Goal: Task Accomplishment & Management: Use online tool/utility

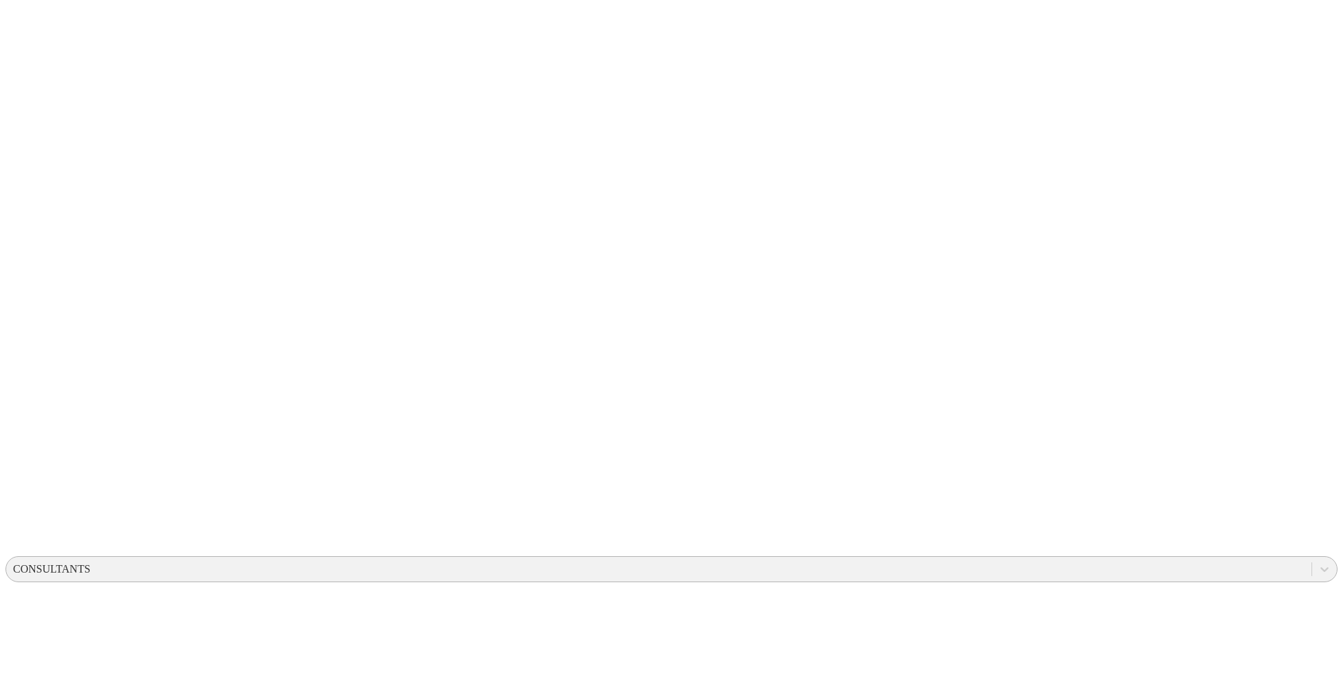
click at [90, 563] on div "CONSULTANTS" at bounding box center [51, 569] width 77 height 12
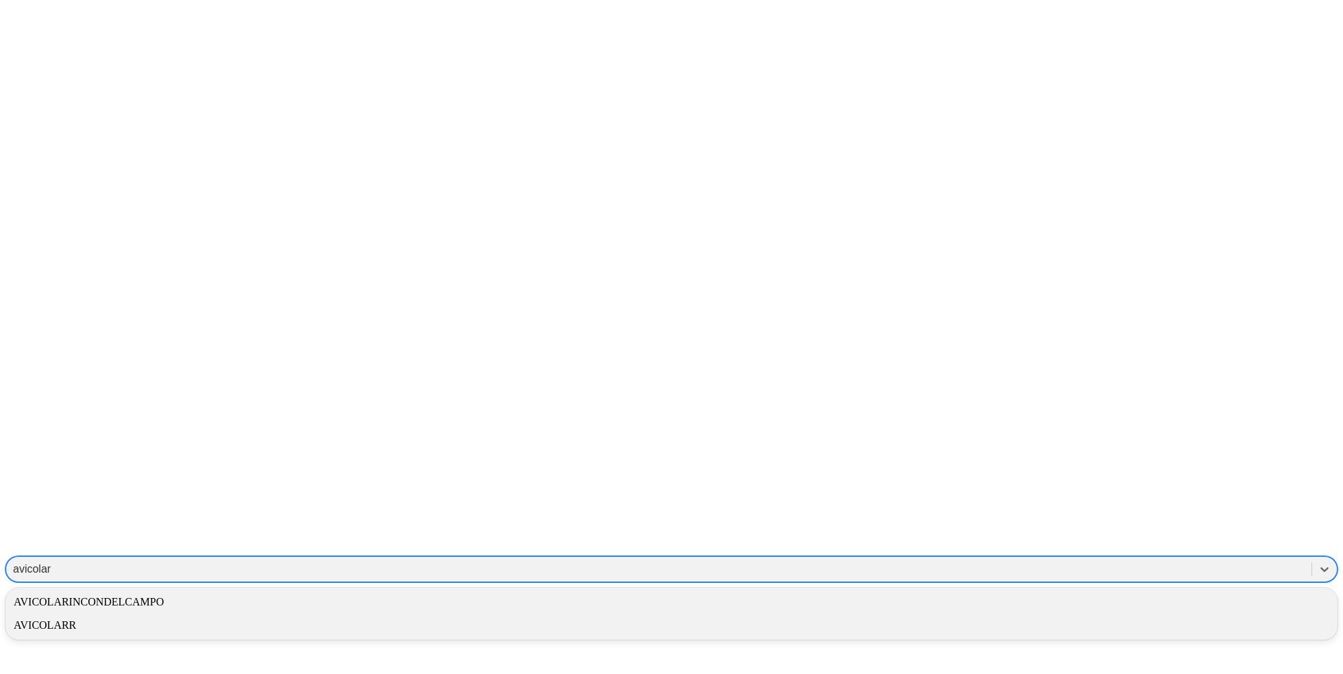
type input "avicolarr"
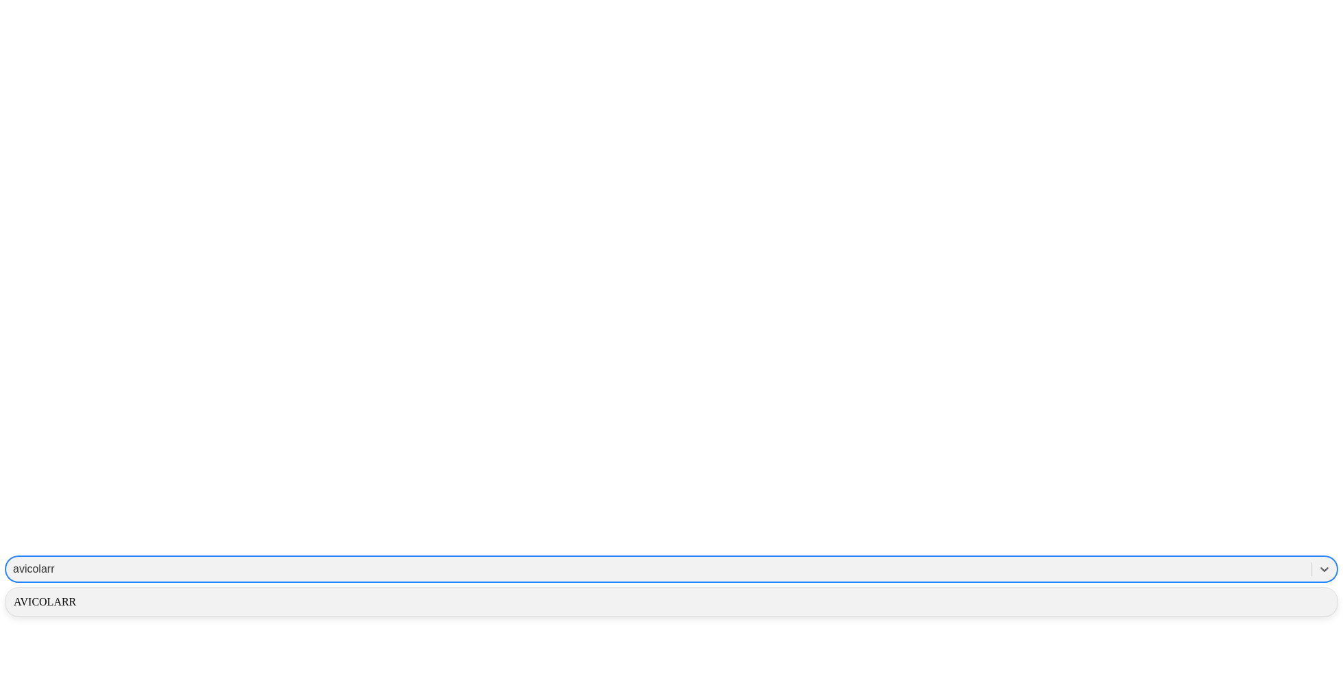
click at [1107, 591] on div "AVICOLARR" at bounding box center [671, 602] width 1332 height 23
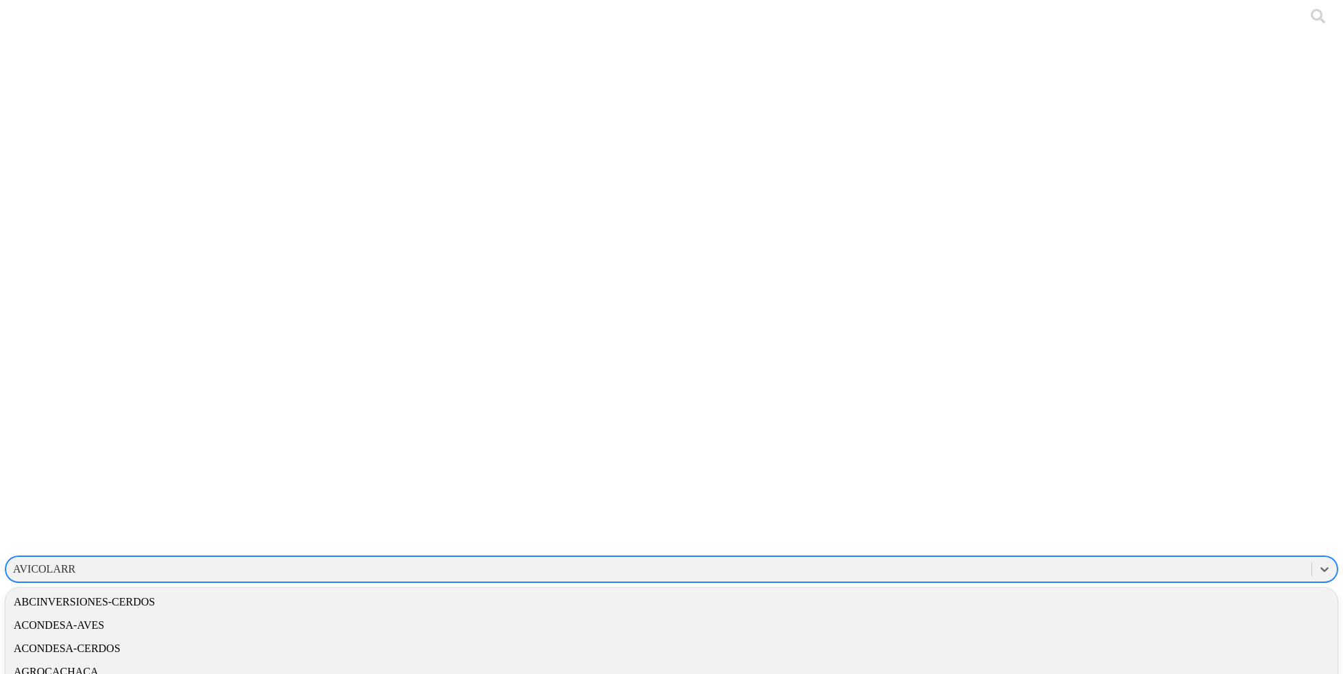
click at [75, 563] on div "AVICOLARR" at bounding box center [44, 569] width 62 height 12
type input "[PERSON_NAME]"
click at [1068, 591] on div "CARLOSAYORA" at bounding box center [671, 602] width 1332 height 23
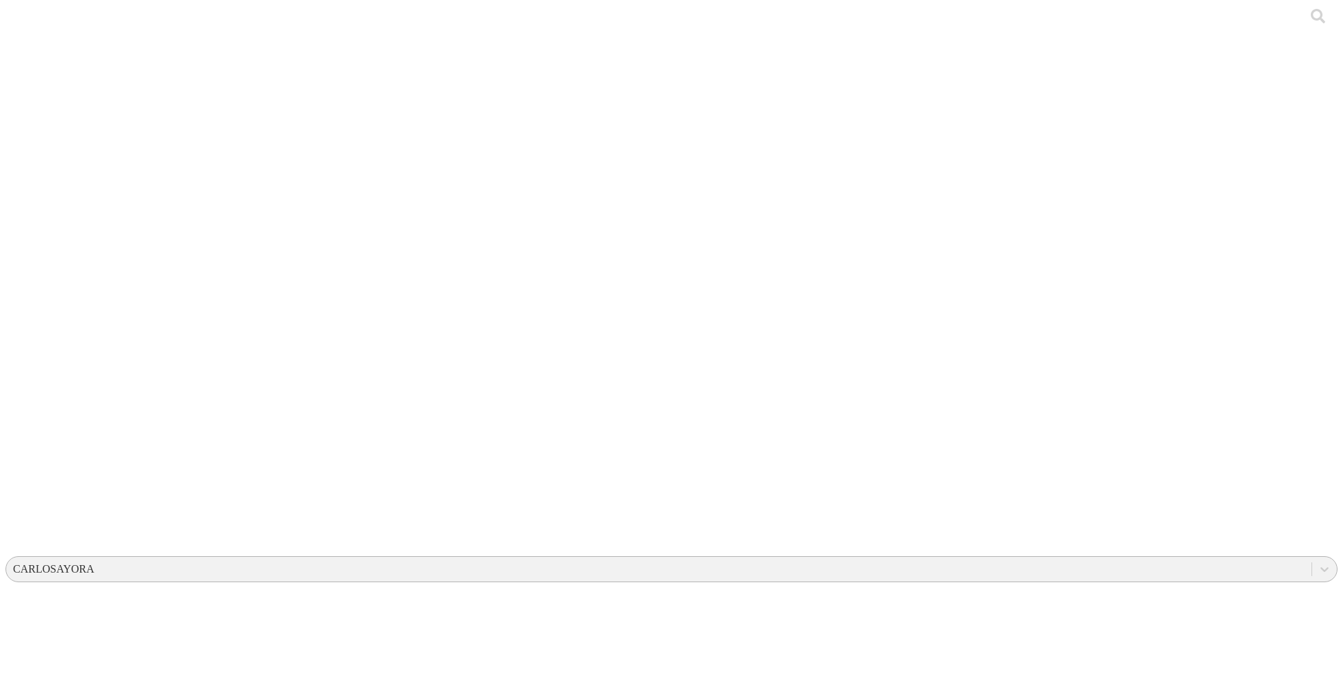
click at [95, 563] on div "CARLOSAYORA" at bounding box center [54, 569] width 82 height 12
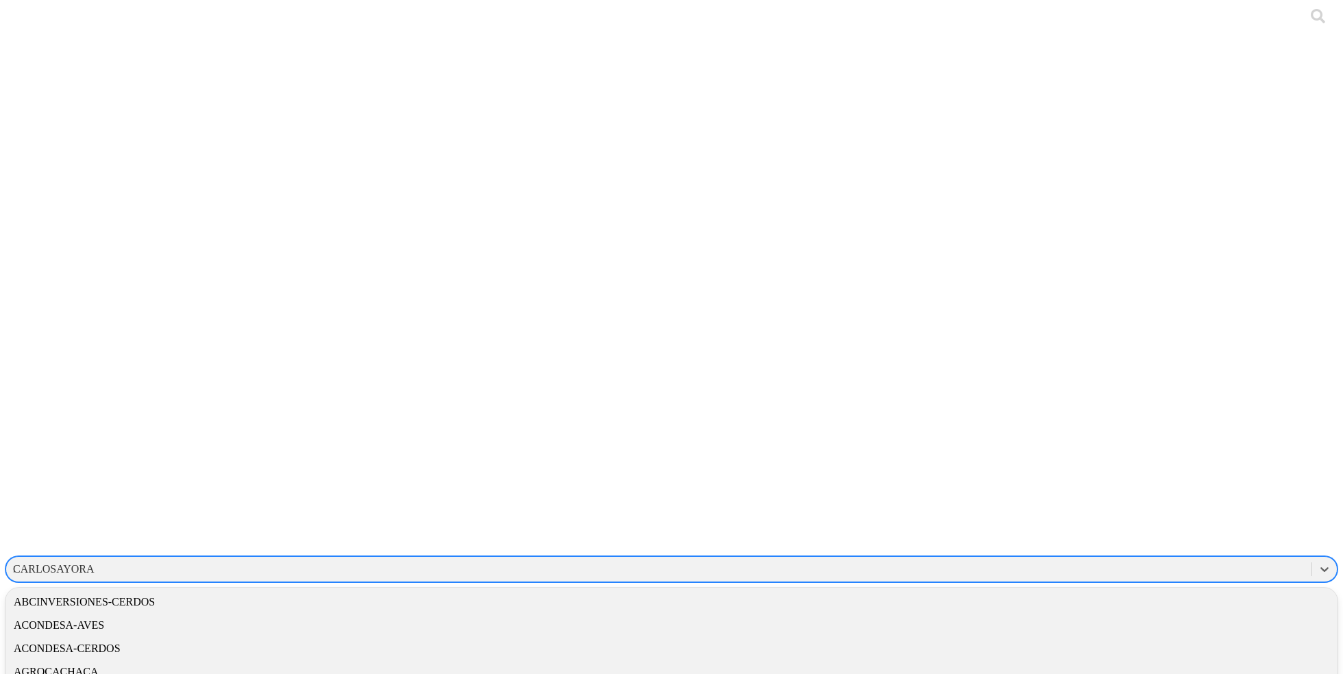
type input "rr"
click at [1087, 614] on div "AVICOLARR" at bounding box center [671, 625] width 1332 height 23
